Goal: Communication & Community: Answer question/provide support

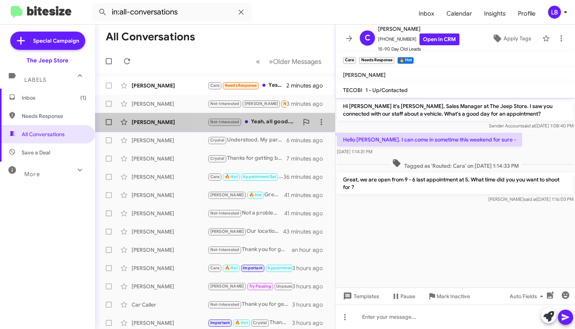
click at [262, 121] on div "Not-Interested Yeah, all good. In the end, I decided that I really don't want t…" at bounding box center [253, 121] width 91 height 9
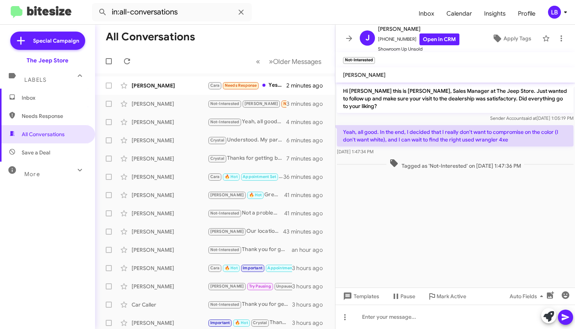
click at [407, 118] on div "Sender Account said at [DATE] 1:05:19 PM" at bounding box center [455, 118] width 236 height 8
click at [457, 157] on div "Yeah, all good. In the end, I decided that I really don't want to compromise on…" at bounding box center [454, 140] width 239 height 33
click at [52, 101] on span "Inbox (1)" at bounding box center [47, 98] width 95 height 18
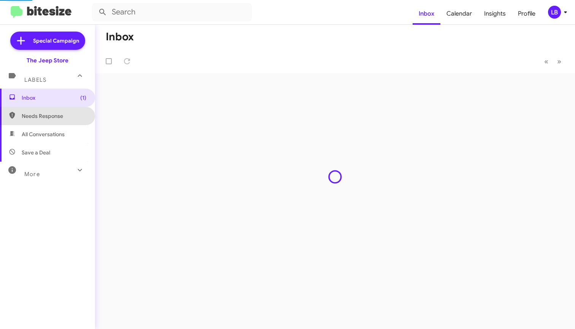
click at [53, 113] on span "Needs Response" at bounding box center [54, 116] width 65 height 8
type input "in:needs-response"
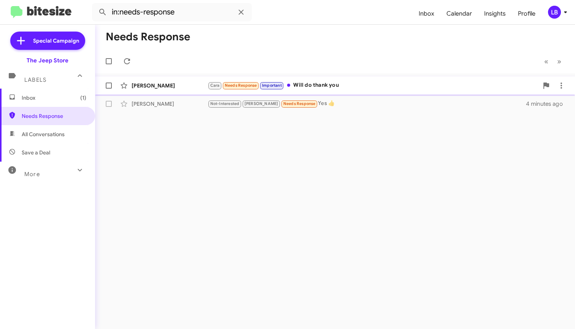
click at [181, 88] on div "[PERSON_NAME]" at bounding box center [170, 86] width 76 height 8
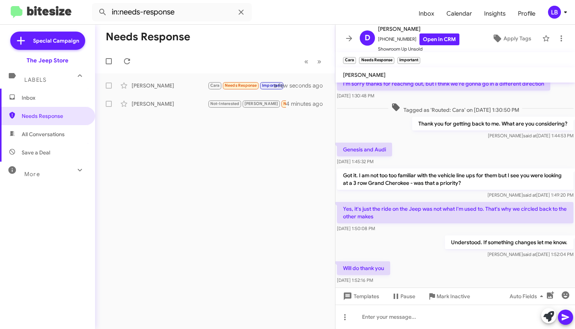
scroll to position [63, 0]
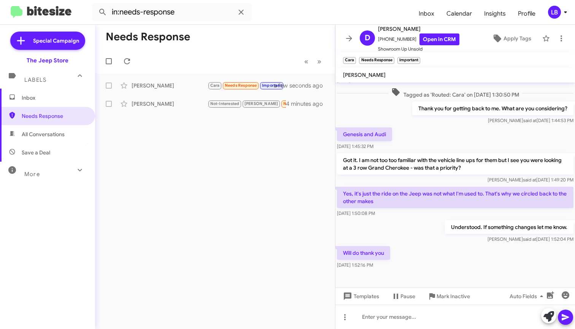
click at [431, 137] on div "Genesis and Audi [DATE] 1:45:32 PM" at bounding box center [454, 139] width 239 height 26
drag, startPoint x: 434, startPoint y: 134, endPoint x: 429, endPoint y: 132, distance: 5.1
click at [434, 134] on div "Genesis and Audi [DATE] 1:45:32 PM" at bounding box center [454, 139] width 239 height 26
drag, startPoint x: 412, startPoint y: 116, endPoint x: 443, endPoint y: 105, distance: 32.7
click at [412, 116] on div "Thank you for getting back to me. What are you considering? [PERSON_NAME] said …" at bounding box center [492, 112] width 161 height 23
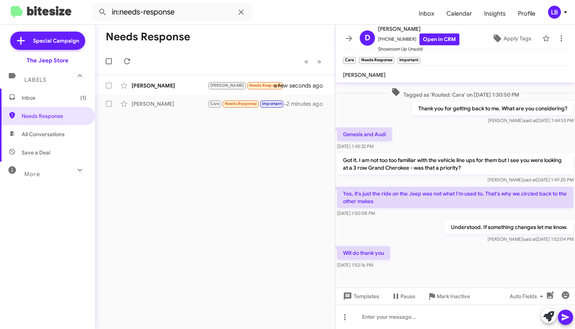
click at [430, 137] on div "Genesis and Audi [DATE] 1:45:32 PM" at bounding box center [454, 139] width 239 height 26
click at [159, 85] on div "[PERSON_NAME]" at bounding box center [170, 86] width 76 height 8
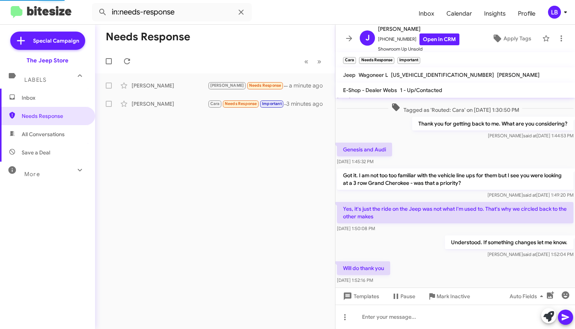
scroll to position [41, 0]
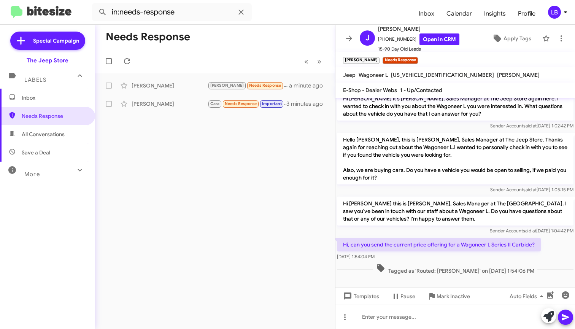
click at [425, 187] on div "Sender Account said at [DATE] 1:05:15 PM" at bounding box center [455, 190] width 236 height 8
click at [406, 41] on span "[PHONE_NUMBER] Open in CRM" at bounding box center [418, 39] width 81 height 12
drag, startPoint x: 407, startPoint y: 40, endPoint x: 386, endPoint y: 41, distance: 21.0
click at [383, 43] on span "[PHONE_NUMBER] Open in CRM" at bounding box center [418, 39] width 81 height 12
copy span "5166903961"
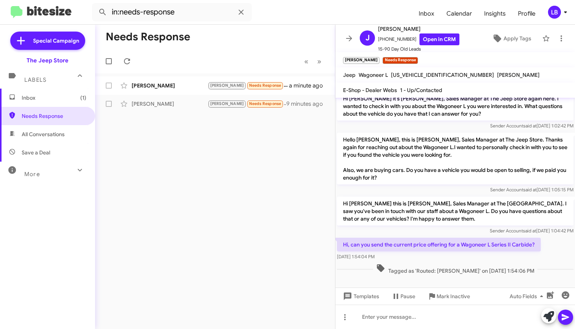
click at [442, 167] on p "Hello [PERSON_NAME], this is [PERSON_NAME], Sales Manager at The Jeep Store. Th…" at bounding box center [455, 159] width 236 height 52
click at [173, 84] on div "[PERSON_NAME]" at bounding box center [170, 86] width 76 height 8
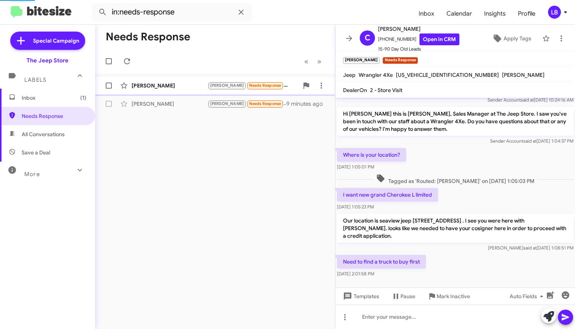
scroll to position [46, 0]
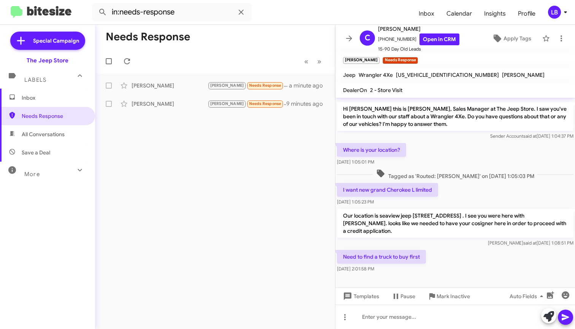
click at [490, 154] on div "Where is your location? [DATE] 1:05:01 PM" at bounding box center [454, 154] width 239 height 26
click at [491, 154] on div "Where is your location? [DATE] 1:05:01 PM" at bounding box center [454, 154] width 239 height 26
click at [478, 171] on span "Tagged as 'Routed: [PERSON_NAME]' on [DATE] 1:05:03 PM" at bounding box center [455, 174] width 164 height 11
click at [469, 262] on div "Need to find a truck to buy first [DATE] 2:01:58 PM" at bounding box center [454, 261] width 239 height 26
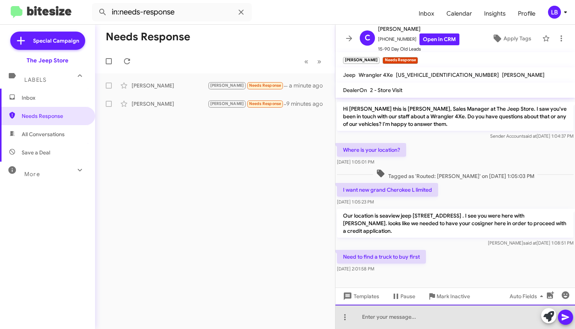
click at [458, 322] on div at bounding box center [454, 316] width 239 height 24
click at [446, 314] on div at bounding box center [454, 316] width 239 height 24
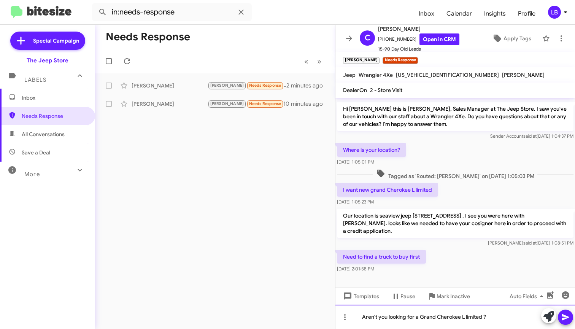
click at [499, 315] on div "Aren't you looking for a Grand Cherokee L limited ?" at bounding box center [454, 316] width 239 height 24
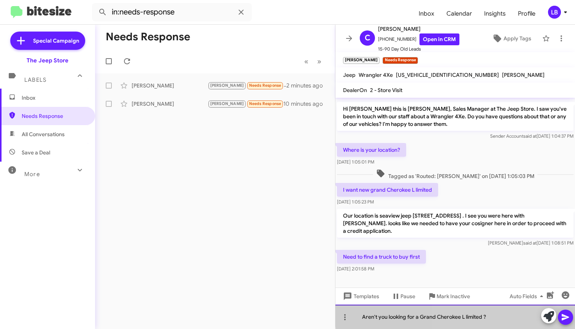
click at [499, 315] on div "Aren't you looking for a Grand Cherokee L limited ?" at bounding box center [454, 316] width 239 height 24
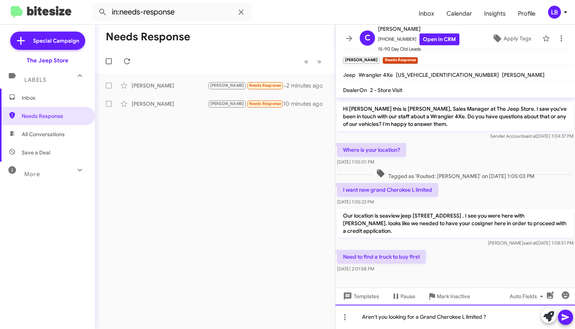
click at [496, 317] on div "Aren't you looking for a Grand Cherokee L limited ?" at bounding box center [454, 316] width 239 height 24
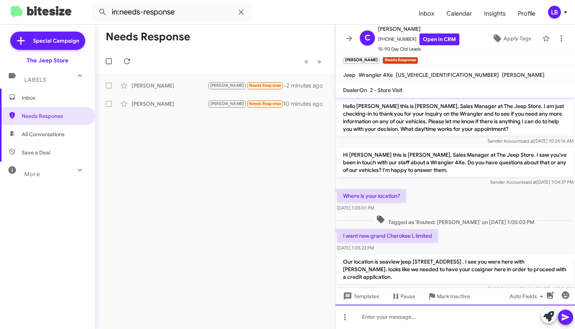
scroll to position [89, 0]
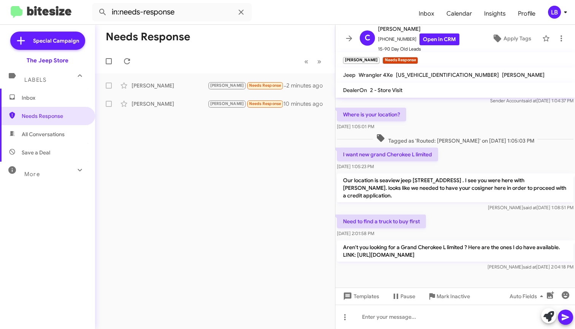
drag, startPoint x: 242, startPoint y: 45, endPoint x: 153, endPoint y: 10, distance: 96.1
click at [240, 44] on mat-toolbar-row "Needs Response" at bounding box center [215, 37] width 240 height 24
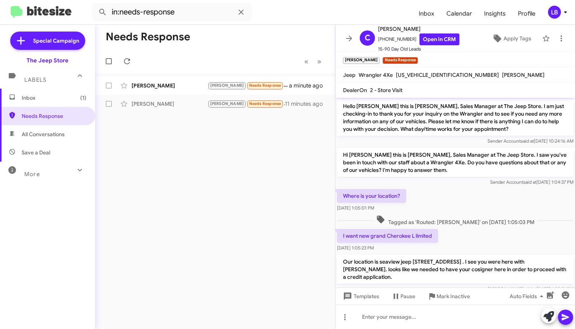
scroll to position [117, 0]
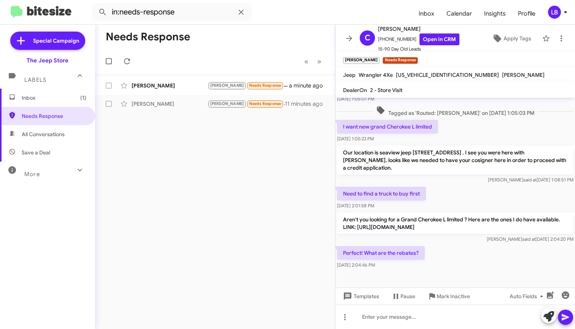
click at [453, 185] on div "Need to find a truck to buy first [DATE] 2:01:58 PM" at bounding box center [454, 198] width 239 height 26
click at [457, 176] on div "[PERSON_NAME] said at [DATE] 1:08:51 PM" at bounding box center [455, 180] width 236 height 8
click at [272, 38] on mat-toolbar-row "Needs Response" at bounding box center [215, 37] width 240 height 24
click at [222, 60] on mat-toolbar-row "« Previous » Next" at bounding box center [215, 61] width 240 height 24
click at [458, 120] on div "I want new grand Cherokee L limited [DATE] 1:05:23 PM" at bounding box center [454, 131] width 239 height 26
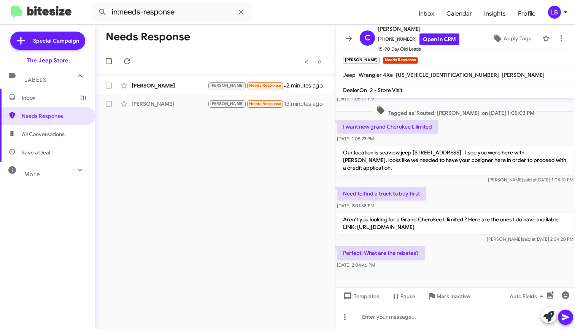
click at [480, 110] on div "Tagged as 'Routed: [PERSON_NAME]' on [DATE] 1:05:03 PM" at bounding box center [454, 111] width 239 height 14
drag, startPoint x: 455, startPoint y: 257, endPoint x: 445, endPoint y: 219, distance: 39.2
click at [455, 257] on div "Perfect! What are the rebates? [DATE] 2:04:46 PM" at bounding box center [454, 257] width 239 height 26
click at [444, 188] on div "Need to find a truck to buy first [DATE] 2:01:58 PM" at bounding box center [454, 198] width 239 height 26
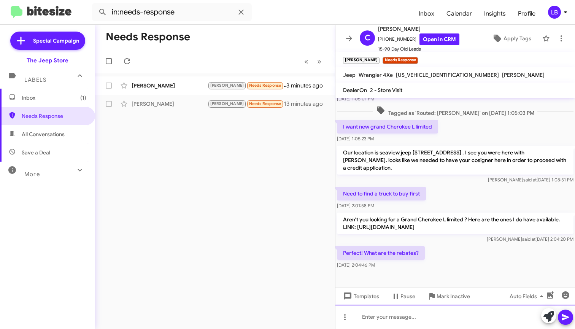
click at [448, 318] on div at bounding box center [454, 316] width 239 height 24
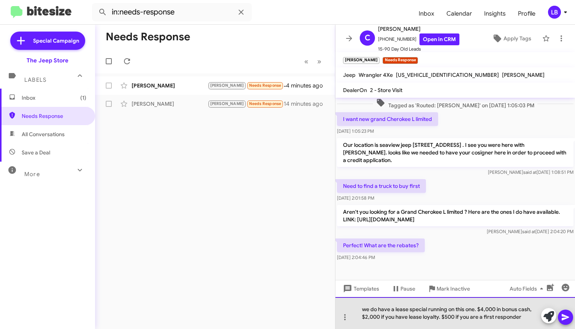
click at [526, 316] on div "we do have a lease special running on this one. $4,000 in bonus cash, $2,000 if…" at bounding box center [454, 313] width 239 height 32
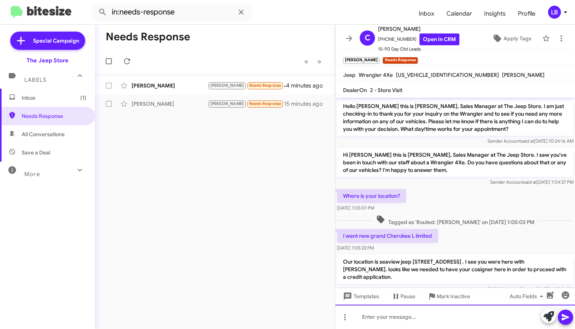
scroll to position [160, 0]
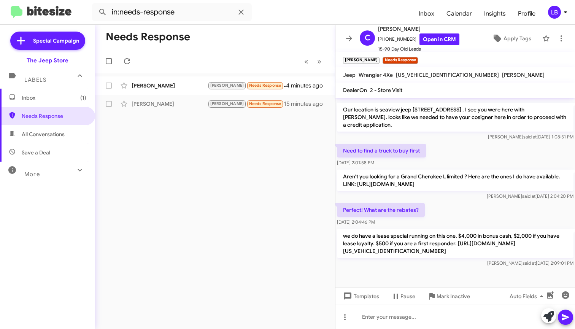
click at [484, 168] on div "Aren't you looking for a Grand Cherokee L limited ? Here are the ones I do have…" at bounding box center [454, 184] width 239 height 33
click at [483, 147] on div "Need to find a truck to buy first [DATE] 2:01:58 PM" at bounding box center [454, 155] width 239 height 26
click at [243, 46] on mat-toolbar-row "Needs Response" at bounding box center [215, 37] width 240 height 24
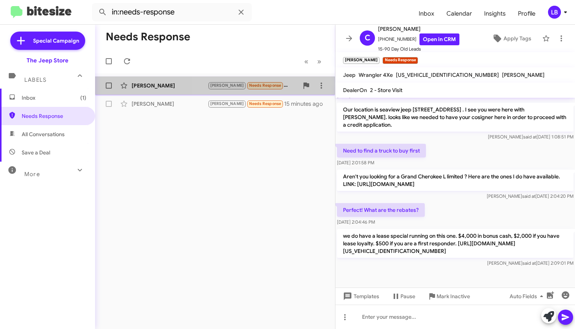
click at [277, 86] on div "[PERSON_NAME] Needs Response Perfect! What are the rebates?" at bounding box center [253, 85] width 91 height 9
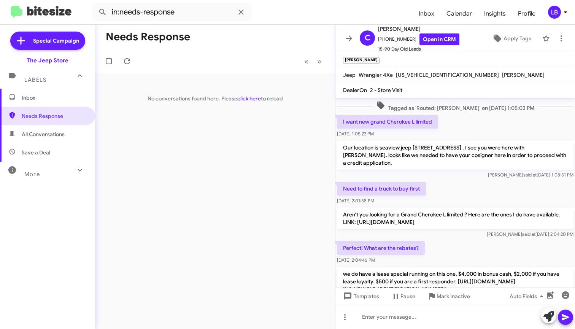
scroll to position [160, 0]
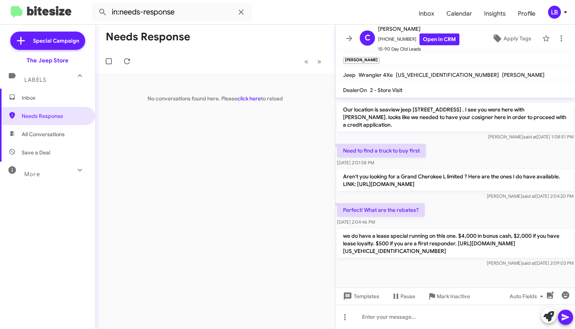
click at [472, 133] on div "[PERSON_NAME] said at [DATE] 1:08:51 PM" at bounding box center [455, 137] width 236 height 8
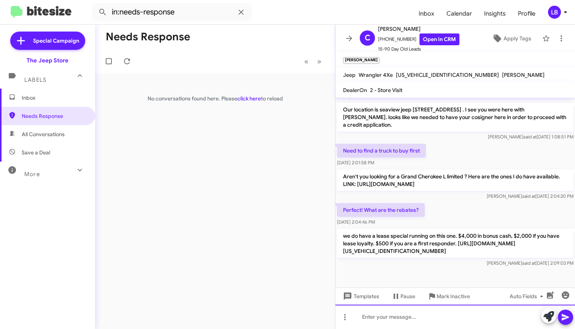
click at [417, 316] on div at bounding box center [454, 316] width 239 height 24
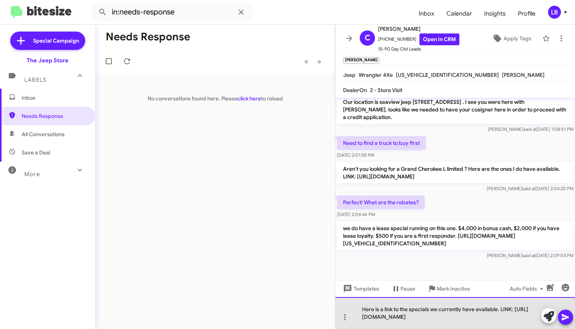
drag, startPoint x: 426, startPoint y: 319, endPoint x: 359, endPoint y: 311, distance: 67.0
click at [359, 311] on div "Here is a link to the specials we currently have available. LINK: https://www.t…" at bounding box center [454, 313] width 239 height 32
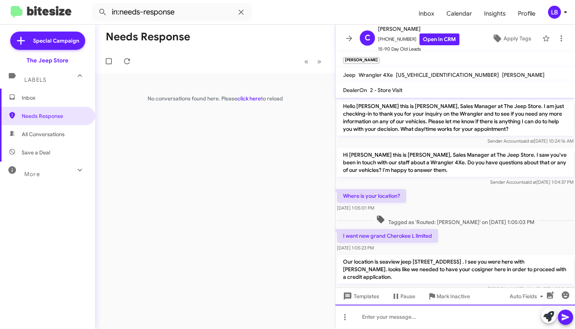
scroll to position [203, 0]
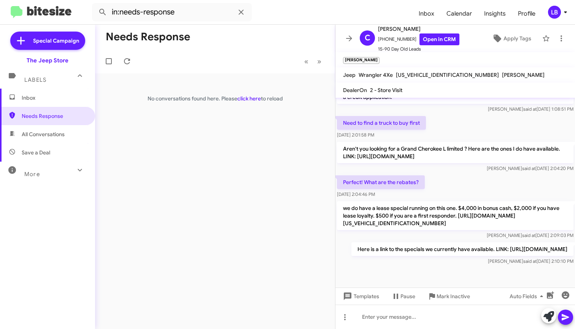
click at [205, 56] on mat-toolbar-row "« Previous » Next" at bounding box center [215, 61] width 240 height 24
drag, startPoint x: 463, startPoint y: 166, endPoint x: 456, endPoint y: 145, distance: 22.0
click at [463, 174] on div "Perfect! What are the rebates? [DATE] 2:04:46 PM" at bounding box center [454, 187] width 239 height 26
click at [466, 114] on div "Need to find a truck to buy first [DATE] 2:01:58 PM" at bounding box center [454, 127] width 239 height 26
drag, startPoint x: 211, startPoint y: 16, endPoint x: 96, endPoint y: -4, distance: 116.1
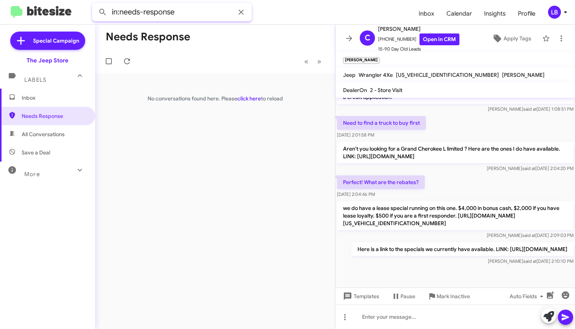
click at [96, 0] on html "in:needs-response Inbox Calendar Insights Profile LB Special Campaign The Jeep …" at bounding box center [287, 164] width 575 height 329
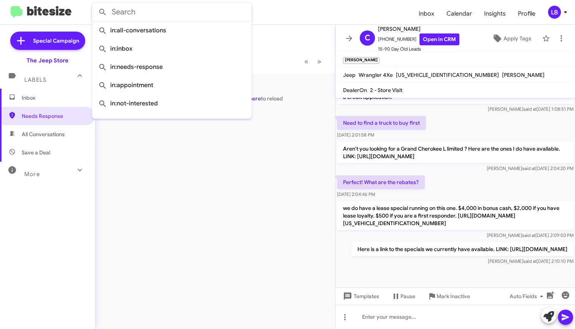
click at [103, 12] on button at bounding box center [102, 12] width 15 height 15
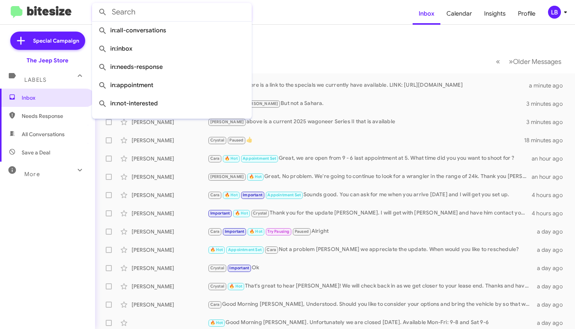
click at [329, 52] on mat-toolbar-row "« Previous » Next Older Messages" at bounding box center [335, 61] width 480 height 24
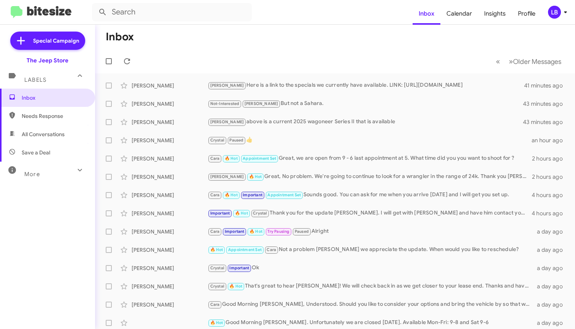
click at [333, 65] on mat-toolbar-row "« Previous » Next Older Messages" at bounding box center [335, 61] width 480 height 24
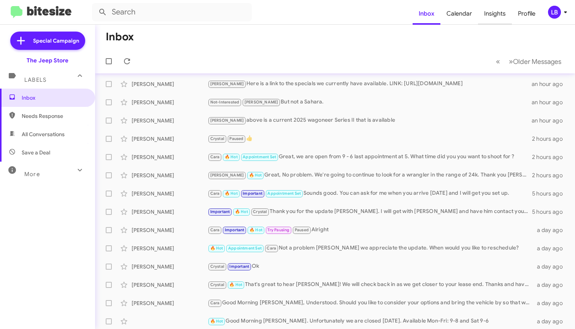
drag, startPoint x: 200, startPoint y: 65, endPoint x: 501, endPoint y: 17, distance: 304.0
click at [209, 62] on mat-toolbar-row "« Previous » Next Older Messages" at bounding box center [335, 61] width 480 height 24
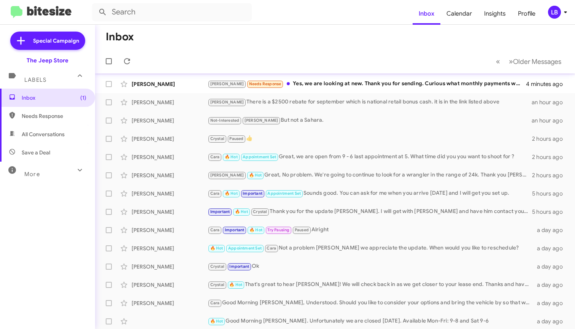
click at [230, 39] on mat-toolbar-row "Inbox" at bounding box center [335, 37] width 480 height 24
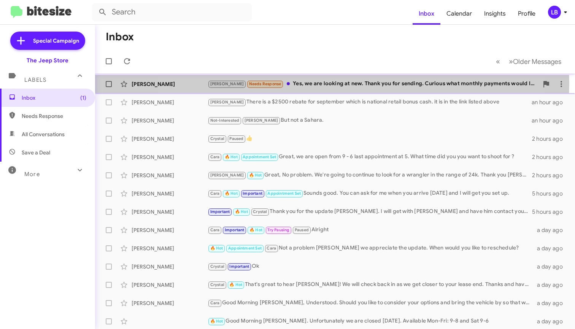
click at [315, 84] on div "Andrew Needs Response Yes, we are looking at new. Thank you for sending. Curiou…" at bounding box center [373, 83] width 331 height 9
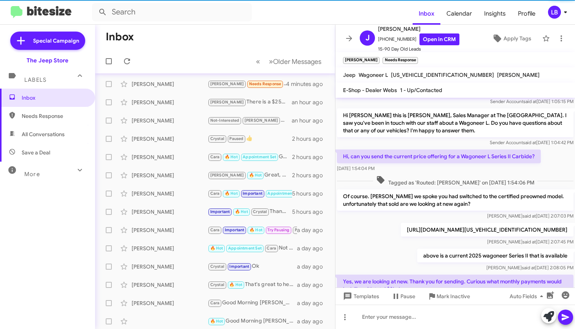
scroll to position [175, 0]
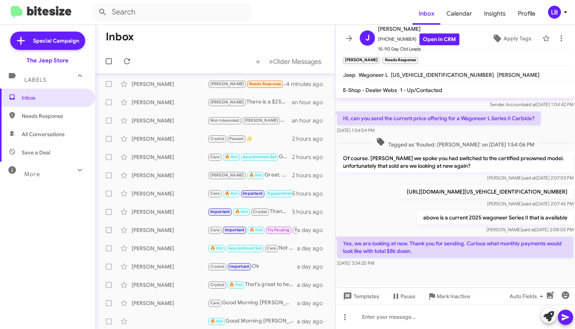
click at [520, 127] on div "[DATE] 1:54:04 PM" at bounding box center [439, 131] width 204 height 8
drag, startPoint x: 406, startPoint y: 41, endPoint x: 383, endPoint y: 41, distance: 22.8
click at [383, 41] on span "[PHONE_NUMBER] Open in CRM" at bounding box center [418, 39] width 81 height 12
copy span "5166903961"
click at [225, 54] on mat-toolbar-row "« Previous » Next Older Messages" at bounding box center [215, 61] width 240 height 24
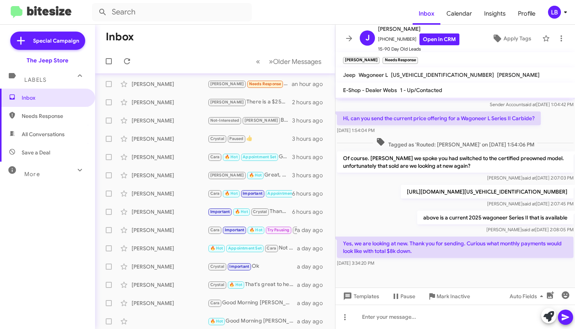
click at [152, 1] on mat-toolbar "Inbox Calendar Insights Profile LB" at bounding box center [287, 12] width 575 height 24
